Goal: Transaction & Acquisition: Purchase product/service

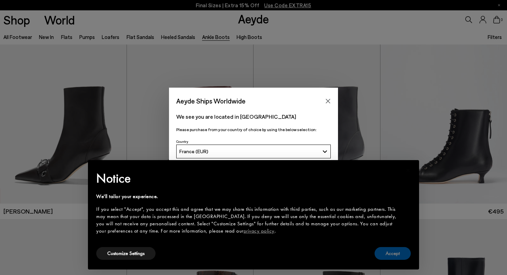
click at [395, 255] on button "Accept" at bounding box center [393, 253] width 36 height 13
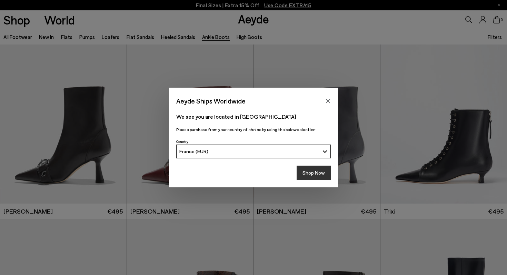
click at [318, 169] on button "Shop Now" at bounding box center [314, 173] width 34 height 14
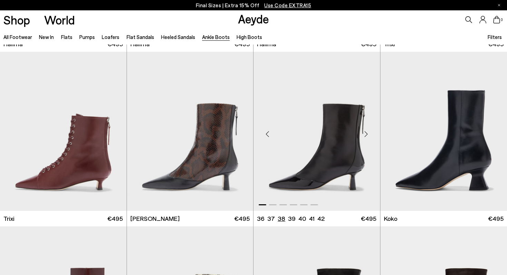
scroll to position [331, 0]
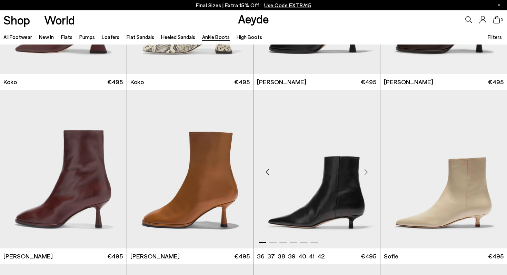
scroll to position [512, 0]
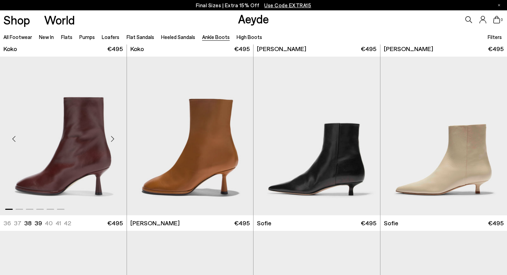
click at [92, 174] on img "1 / 6" at bounding box center [63, 136] width 127 height 159
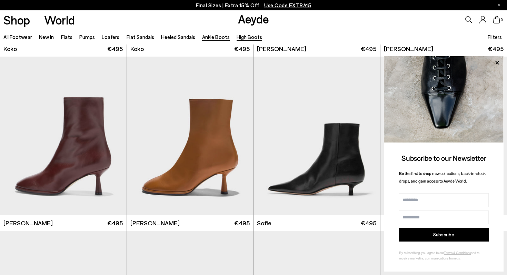
click at [245, 34] on link "High Boots" at bounding box center [250, 37] width 26 height 6
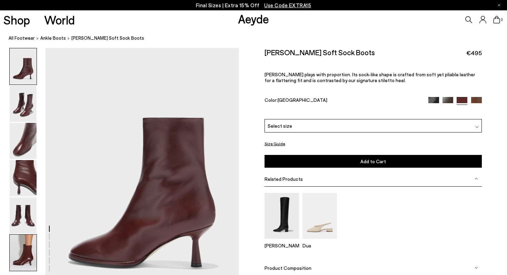
click at [28, 244] on img at bounding box center [23, 253] width 27 height 36
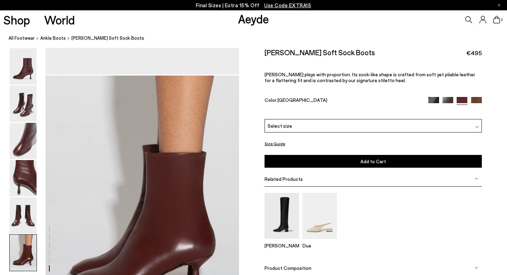
scroll to position [1345, 0]
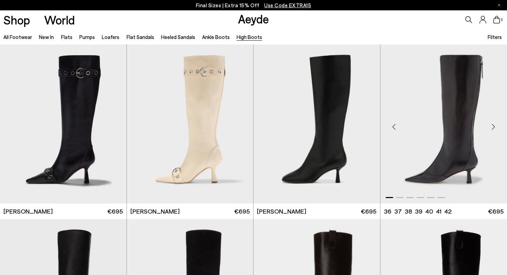
click at [426, 144] on img "1 / 6" at bounding box center [444, 124] width 127 height 159
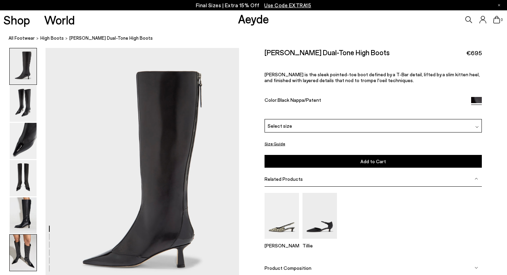
click at [25, 253] on img at bounding box center [23, 253] width 27 height 36
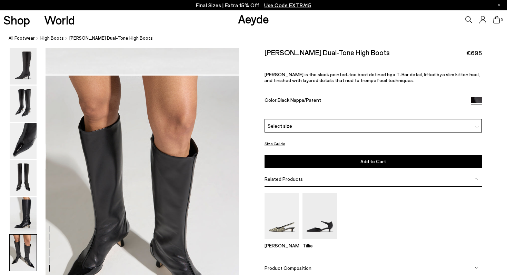
scroll to position [1345, 0]
